Goal: Information Seeking & Learning: Understand process/instructions

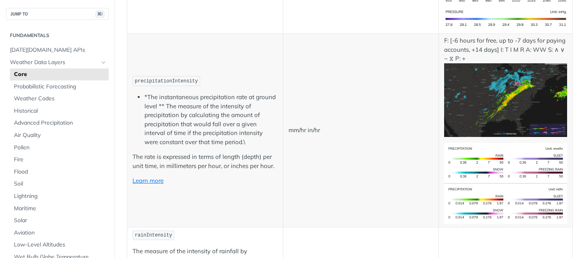
scroll to position [1329, 0]
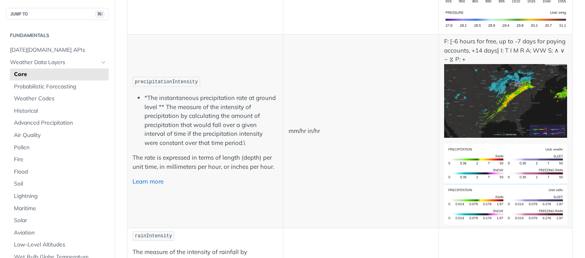
click at [149, 177] on link "Learn more" at bounding box center [148, 181] width 31 height 8
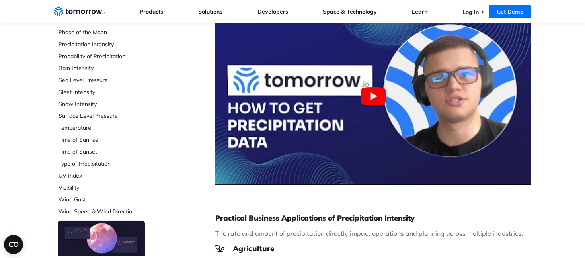
scroll to position [287, 0]
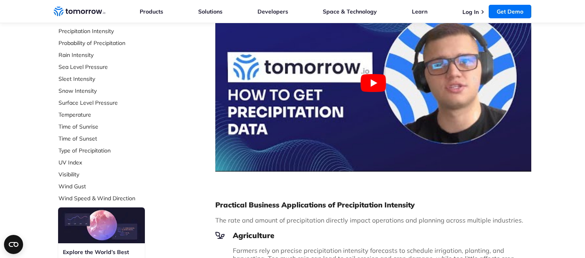
click at [374, 88] on button "Play Youtube video" at bounding box center [373, 82] width 316 height 177
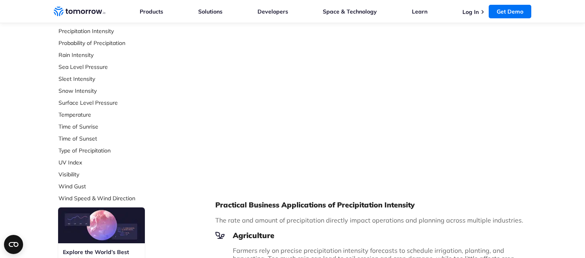
scroll to position [288, 0]
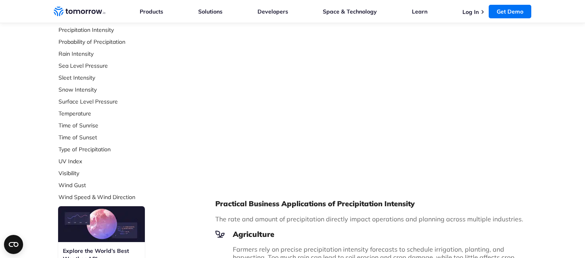
click at [442, 185] on div "What is Precipitation Intensity ? Precipitation intensity refers to the rate at…" at bounding box center [373, 240] width 316 height 835
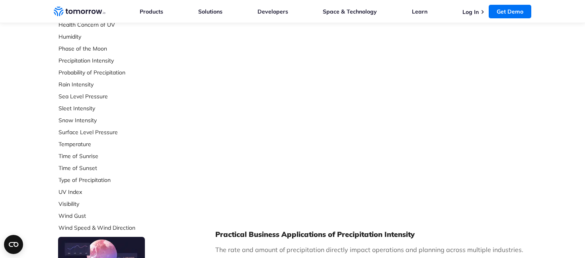
scroll to position [259, 0]
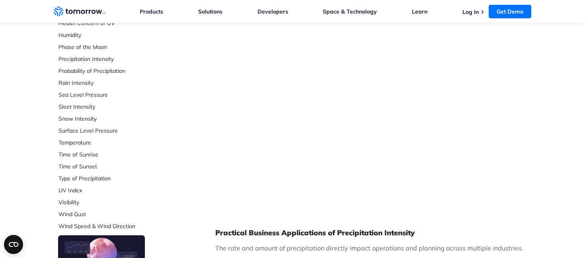
click at [191, 151] on div "Select Data Layer Core Accumulation of Ice Accumulation of LWE Snow (Snow Water…" at bounding box center [292, 244] width 477 height 885
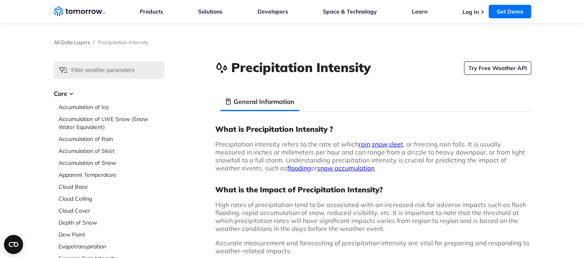
scroll to position [0, 0]
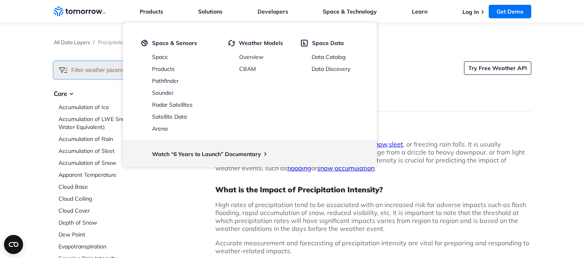
click at [102, 68] on input "text" at bounding box center [109, 70] width 111 height 18
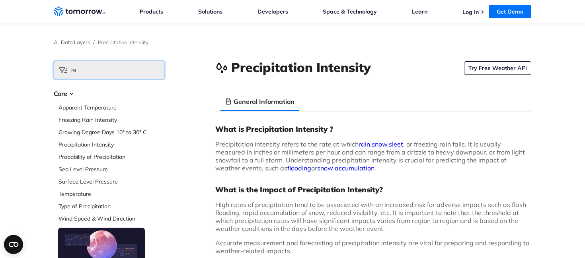
type input "r"
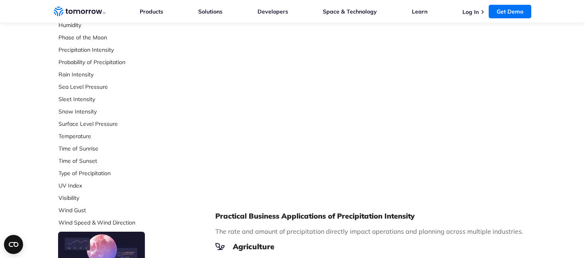
scroll to position [277, 0]
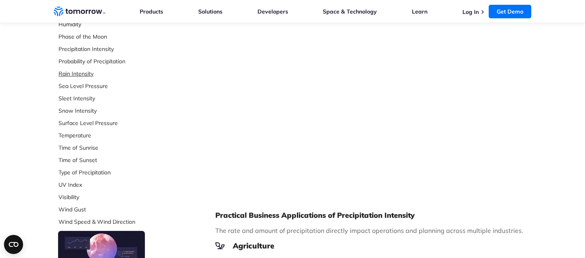
click at [78, 75] on link "Rain Intensity" at bounding box center [75, 73] width 35 height 7
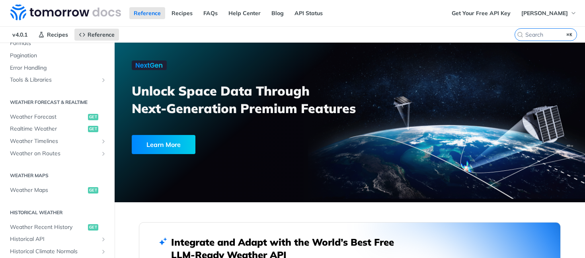
scroll to position [120, 0]
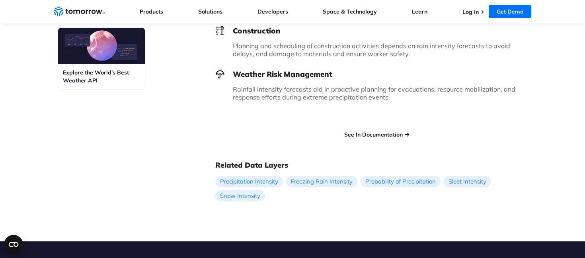
scroll to position [467, 0]
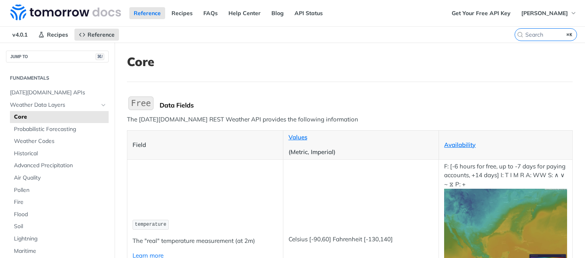
click at [71, 57] on button "JUMP TO ⌘/" at bounding box center [57, 57] width 103 height 12
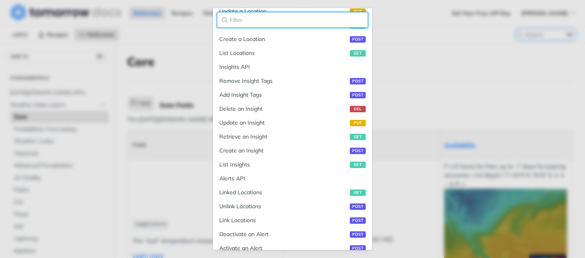
scroll to position [707, 0]
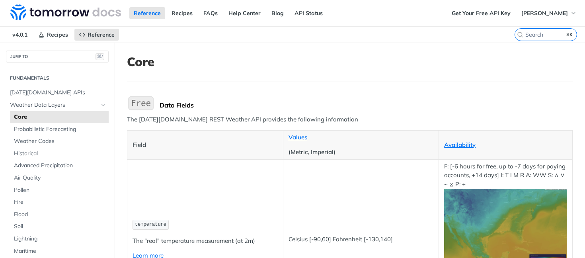
click at [76, 55] on button "JUMP TO ⌘/" at bounding box center [57, 57] width 103 height 12
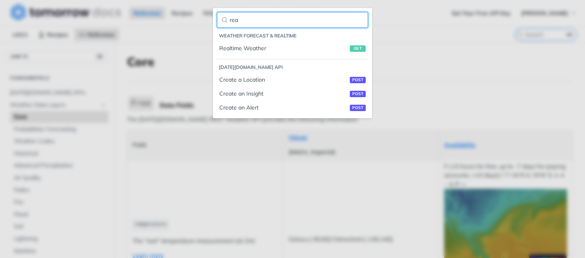
scroll to position [0, 0]
type input "rea"
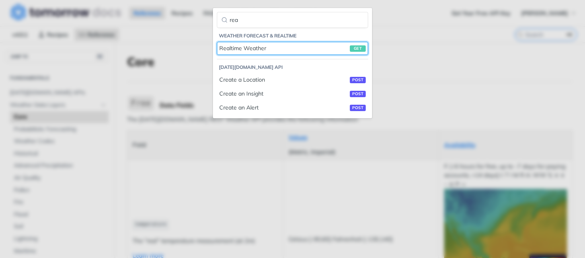
click at [242, 51] on div "Realtime Weather get" at bounding box center [292, 48] width 146 height 8
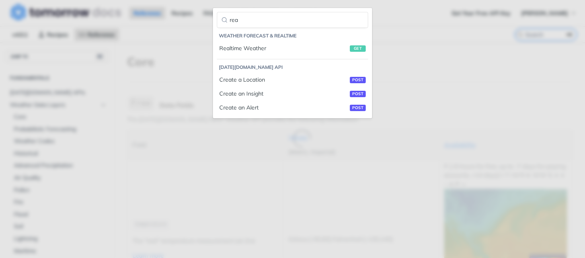
scroll to position [305, 0]
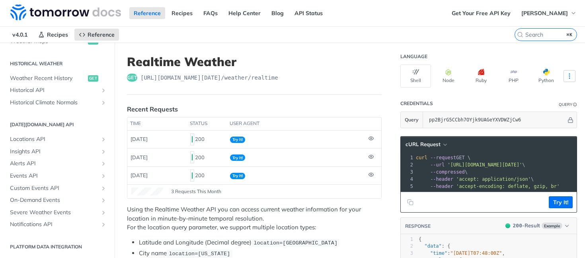
click at [570, 77] on icon "More ellipsis" at bounding box center [569, 75] width 7 height 7
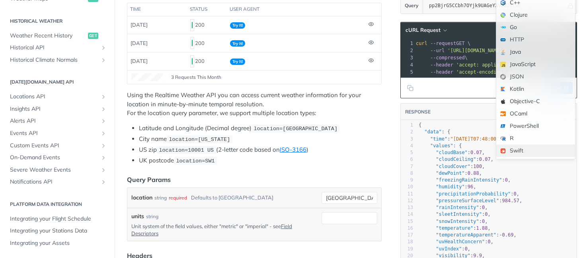
scroll to position [115, 0]
click at [524, 150] on div "Swift" at bounding box center [535, 150] width 79 height 12
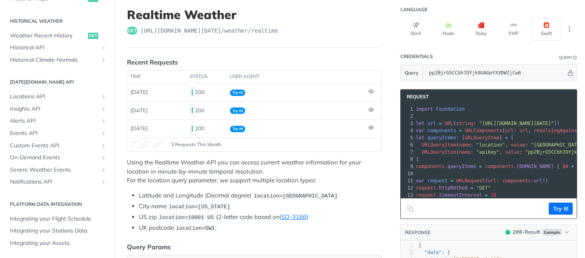
scroll to position [0, 0]
click at [412, 210] on icon "Copy to clipboard" at bounding box center [410, 208] width 6 height 6
